Goal: Information Seeking & Learning: Learn about a topic

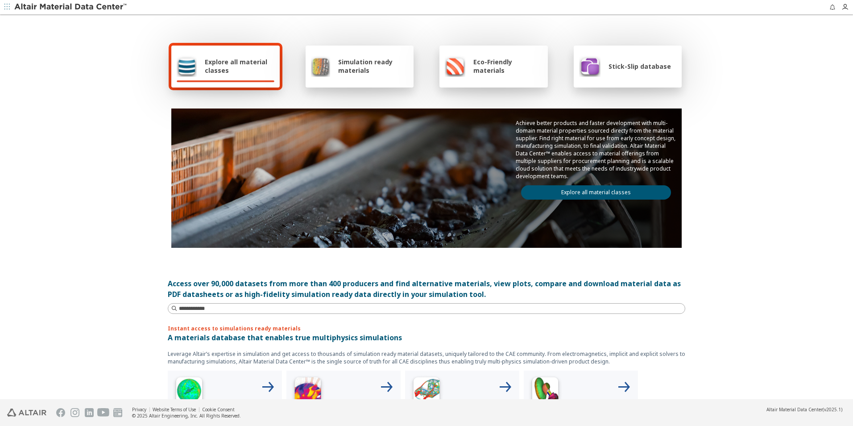
scroll to position [223, 0]
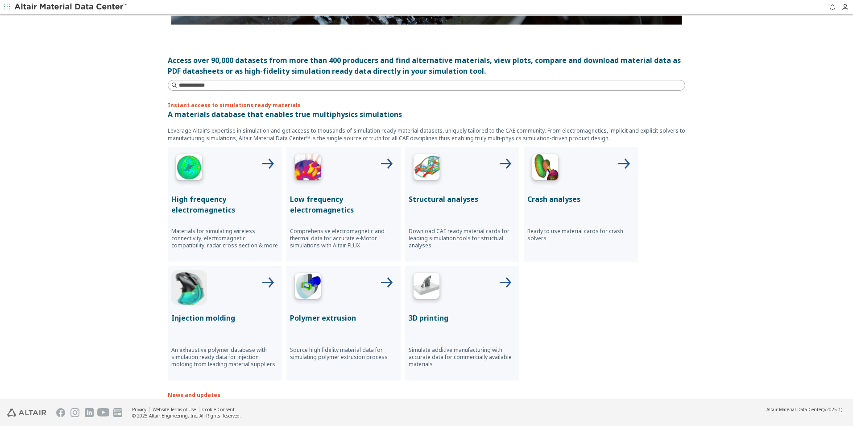
click at [474, 181] on div at bounding box center [462, 169] width 107 height 36
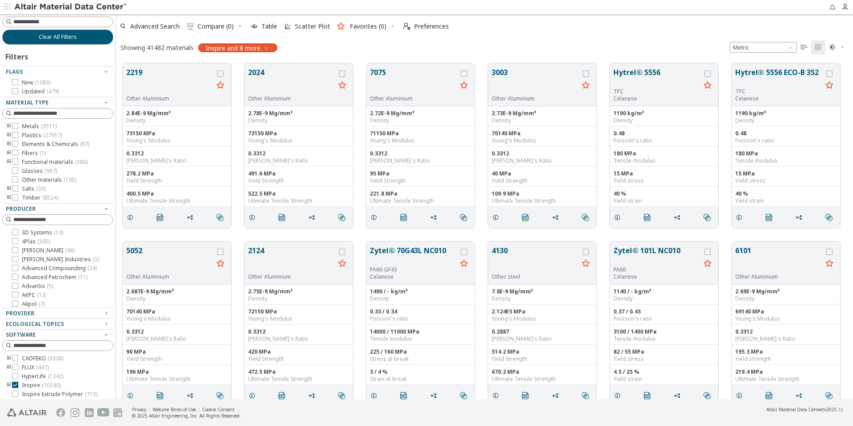
scroll to position [335, 730]
click at [68, 39] on span "Clear All Filters" at bounding box center [58, 36] width 38 height 7
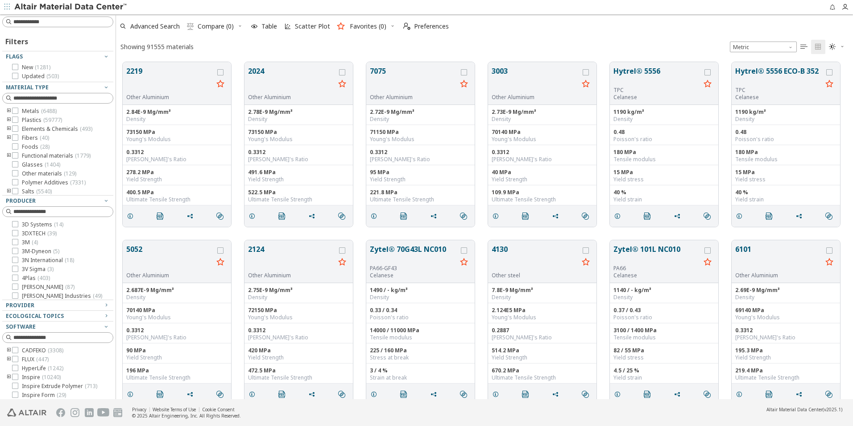
scroll to position [337, 730]
click at [62, 20] on input at bounding box center [58, 22] width 109 height 10
paste input "**********"
type input "**********"
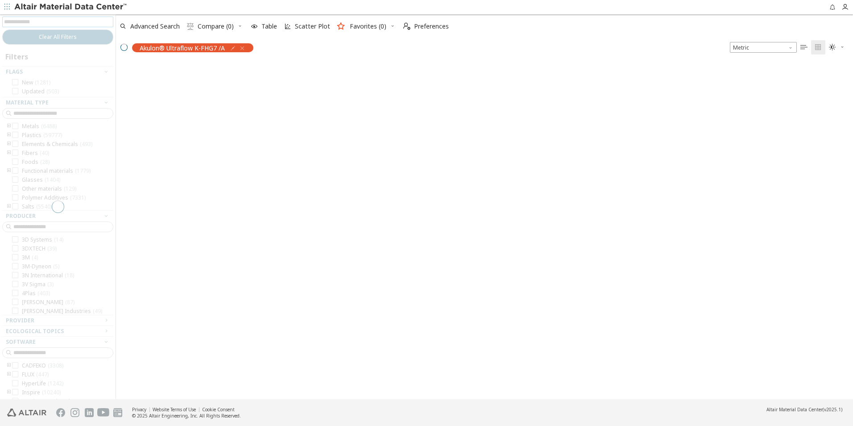
scroll to position [335, 730]
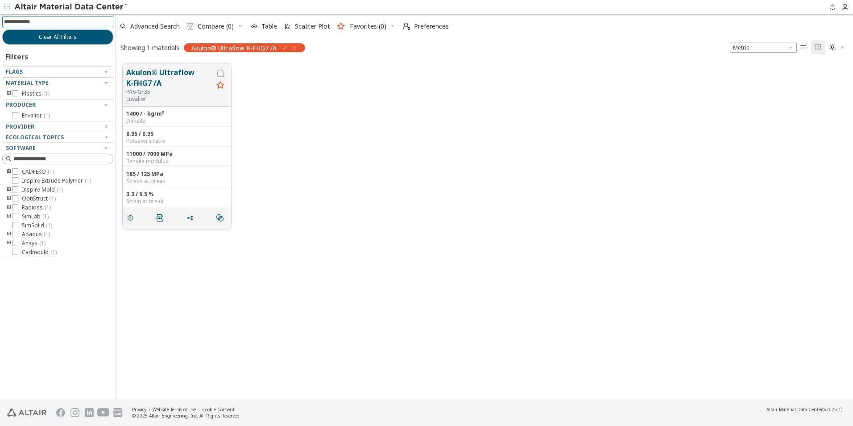
click at [186, 77] on button "Akulon® Ultraflow K-FHG7 /A" at bounding box center [169, 77] width 87 height 21
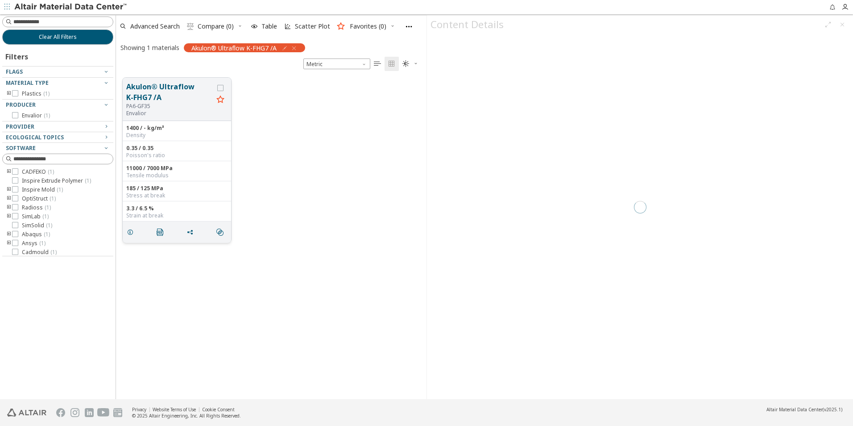
scroll to position [321, 304]
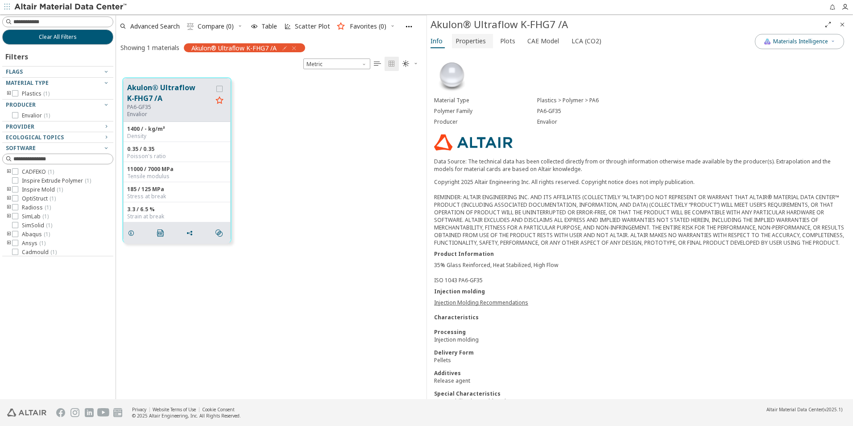
click at [472, 37] on span "Properties" at bounding box center [470, 41] width 30 height 14
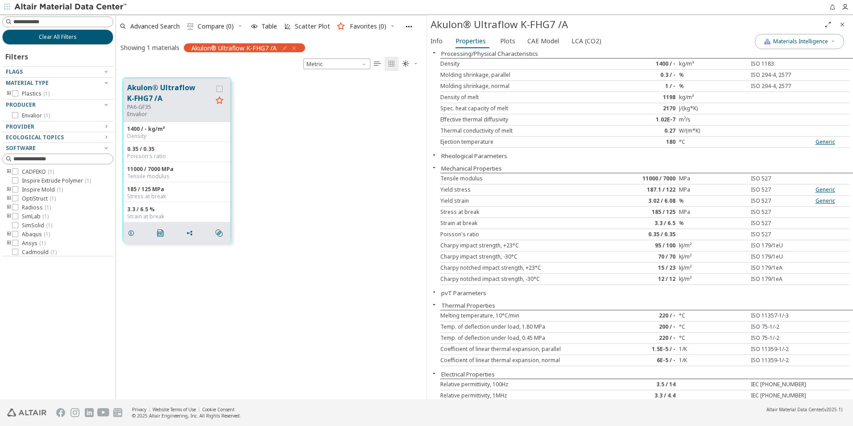
scroll to position [4, 0]
click at [506, 43] on span "Plots" at bounding box center [507, 41] width 15 height 14
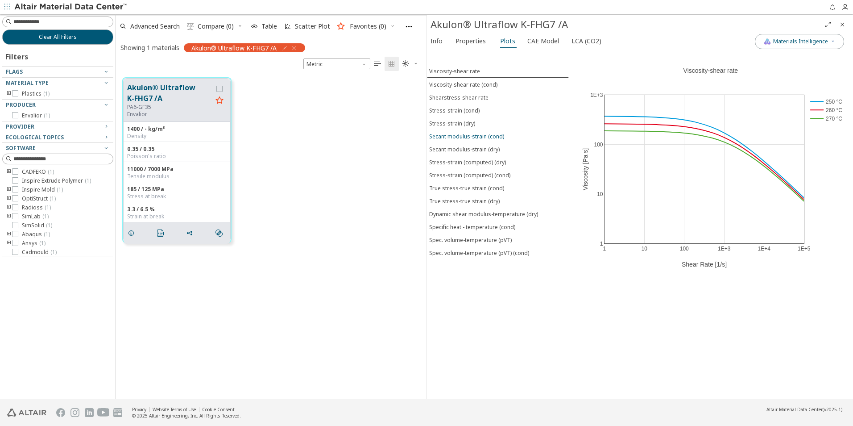
click at [488, 137] on div "Secant modulus-strain (cond)" at bounding box center [466, 136] width 75 height 8
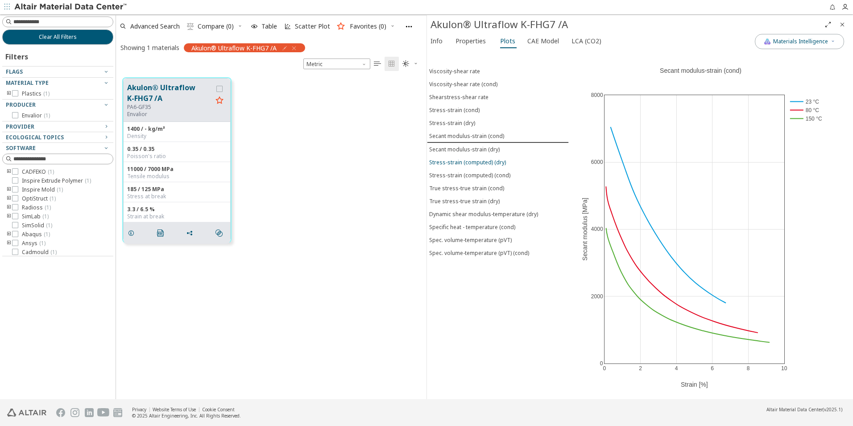
click at [488, 161] on div "Stress-strain (computed) (dry)" at bounding box center [467, 162] width 77 height 8
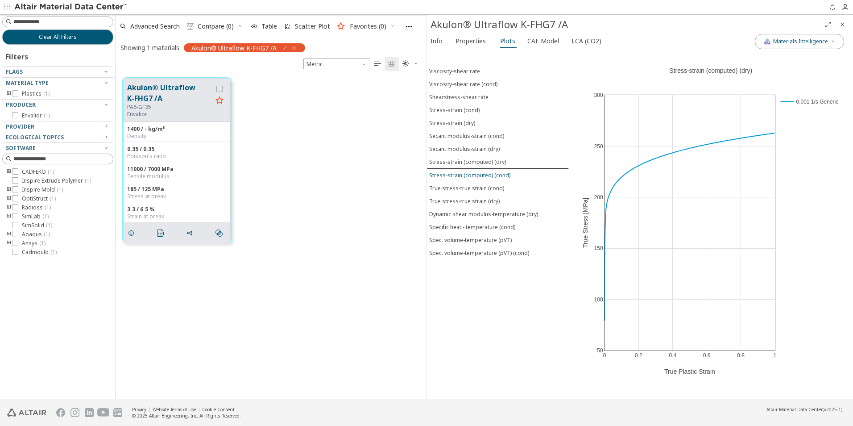
click at [495, 174] on div "Stress-strain (computed) (cond)" at bounding box center [469, 175] width 81 height 8
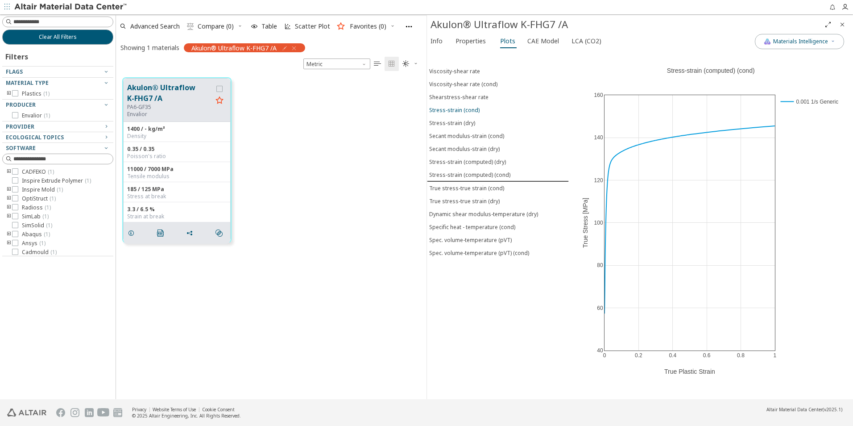
click at [475, 108] on div "Stress-strain (cond)" at bounding box center [454, 110] width 50 height 8
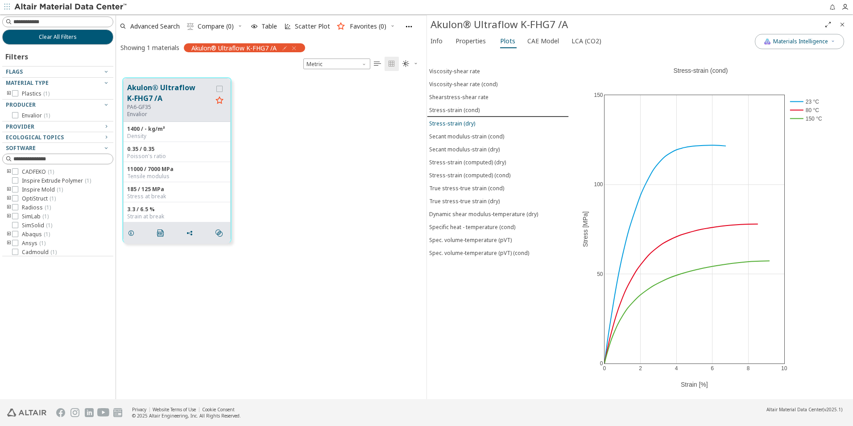
click at [472, 118] on button "Stress-strain (dry)" at bounding box center [498, 123] width 142 height 13
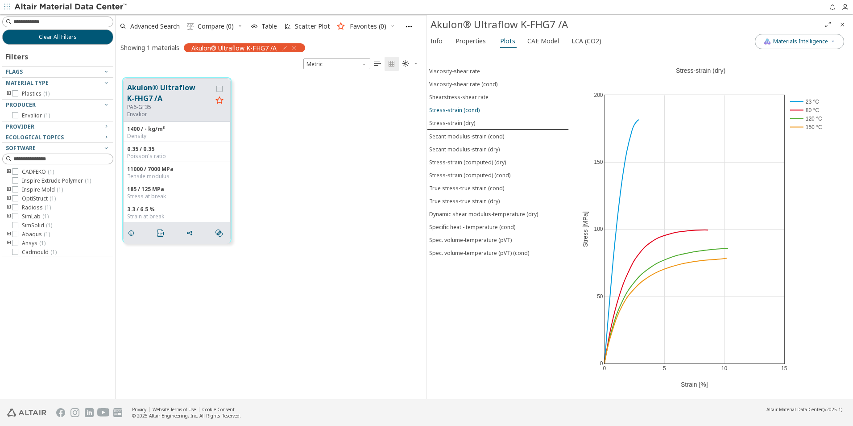
click at [464, 109] on div "Stress-strain (cond)" at bounding box center [454, 110] width 50 height 8
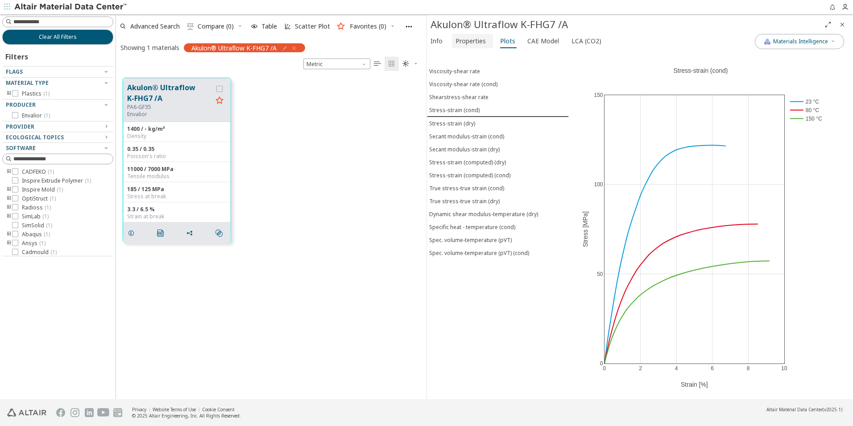
click at [452, 43] on button "Properties" at bounding box center [472, 41] width 41 height 14
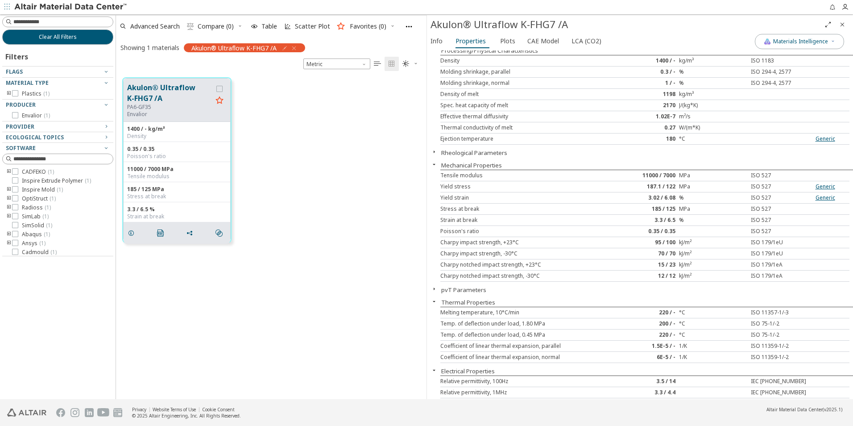
scroll to position [0, 0]
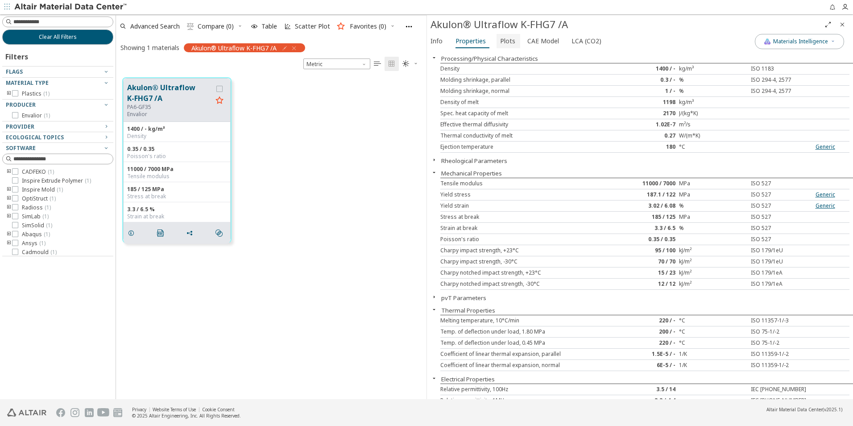
click at [514, 43] on button "Plots" at bounding box center [509, 41] width 24 height 14
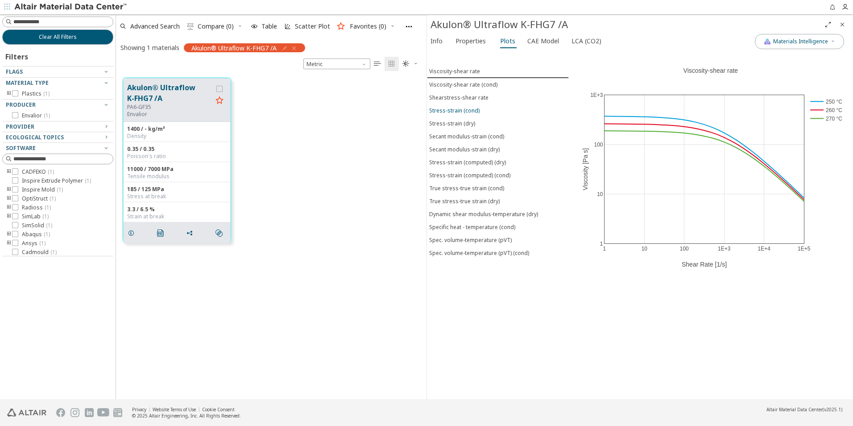
click at [477, 106] on button "Stress-strain (cond)" at bounding box center [498, 110] width 142 height 13
